Goal: Information Seeking & Learning: Learn about a topic

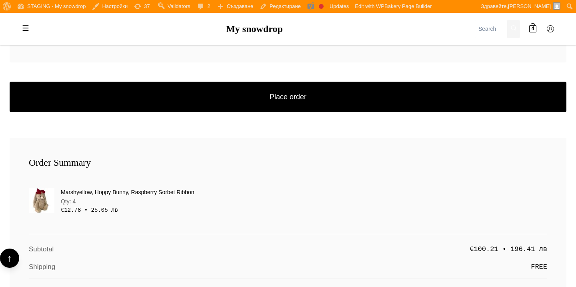
scroll to position [1320, 0]
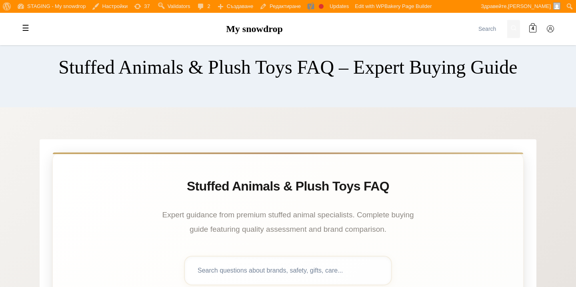
scroll to position [112, 0]
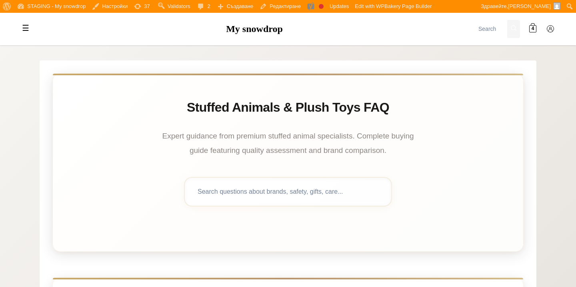
click at [161, 134] on p "Expert guidance from premium stuffed animal specialists. Complete buying guide …" at bounding box center [288, 143] width 272 height 29
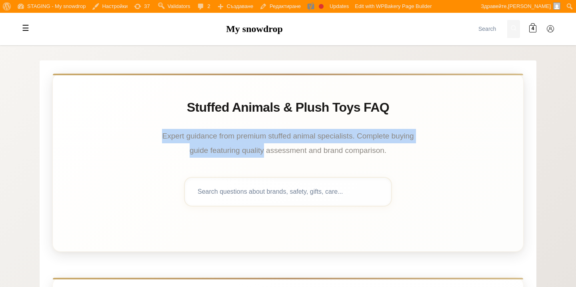
drag, startPoint x: 161, startPoint y: 134, endPoint x: 242, endPoint y: 146, distance: 81.3
click at [243, 146] on p "Expert guidance from premium stuffed animal specialists. Complete buying guide …" at bounding box center [288, 143] width 272 height 29
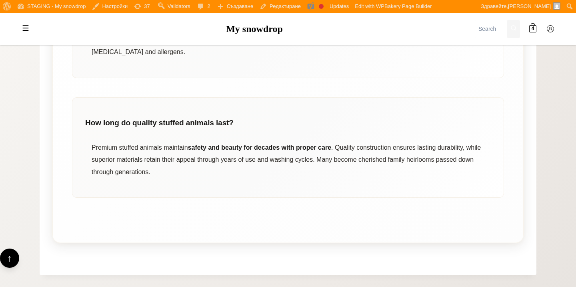
scroll to position [5765, 0]
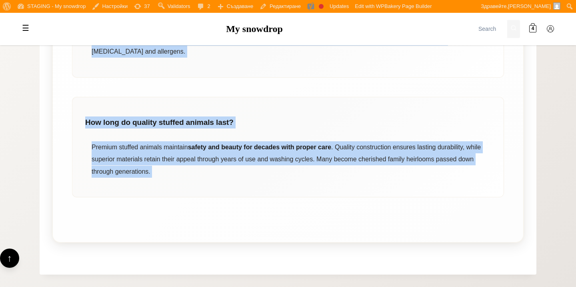
click at [242, 148] on div "Premium stuffed animals maintain safety and beauty for decades with proper care…" at bounding box center [291, 159] width 399 height 36
copy body "Loremi dolorsit amet consect adipisc elitse doeiusmodte. Incididu utlabo etdol …"
